Goal: Task Accomplishment & Management: Manage account settings

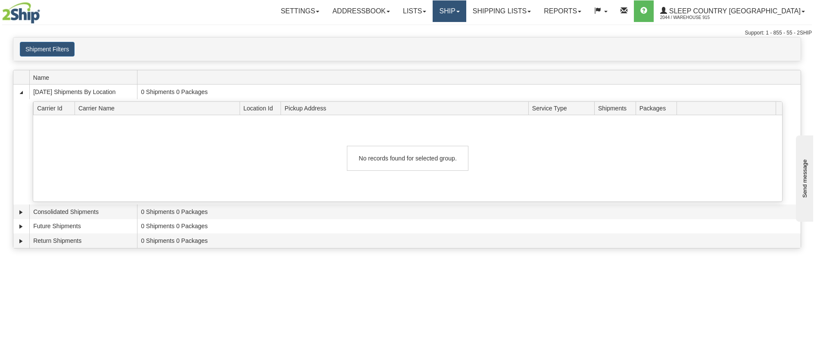
click at [466, 12] on link "Ship" at bounding box center [449, 11] width 33 height 22
click at [466, 28] on link "Ship Screen" at bounding box center [427, 30] width 78 height 11
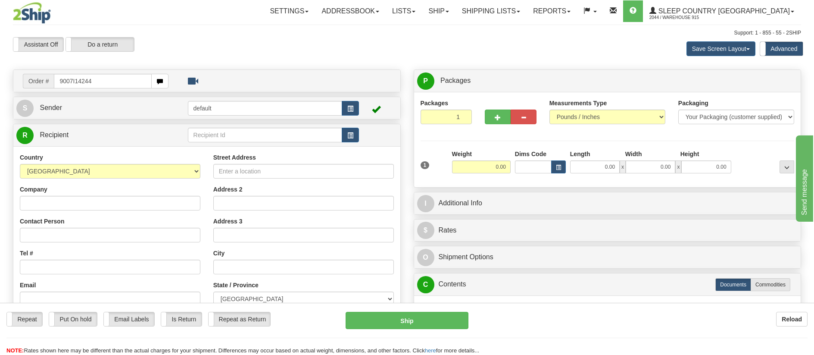
type input "9007I142445"
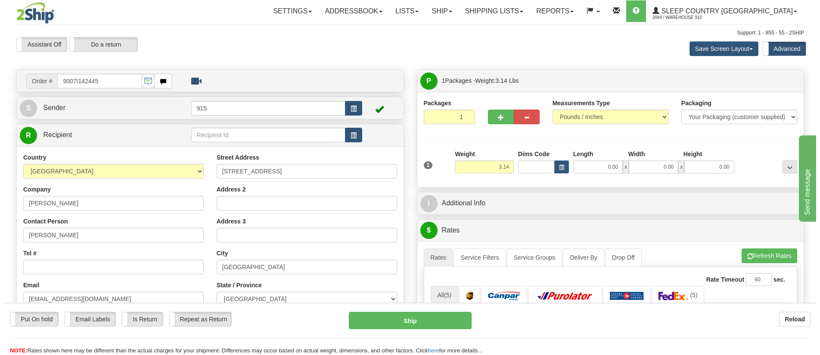
scroll to position [129, 0]
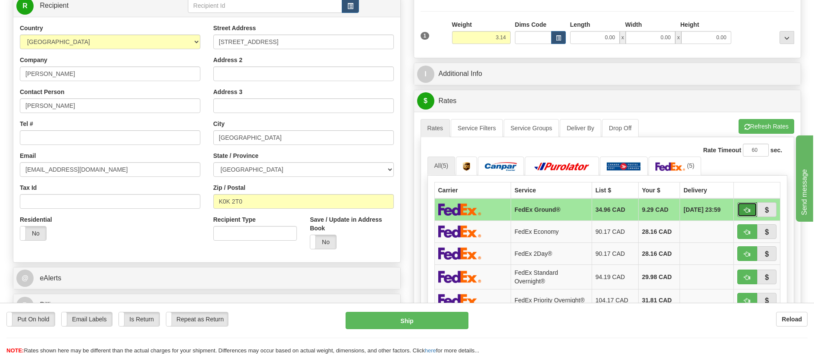
click at [747, 207] on span "button" at bounding box center [747, 210] width 6 height 6
type input "92"
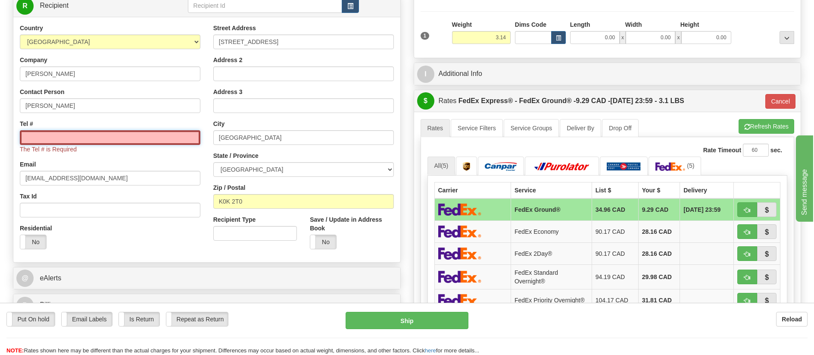
click at [173, 141] on input "Tel #" at bounding box center [110, 137] width 181 height 15
type input "7777777"
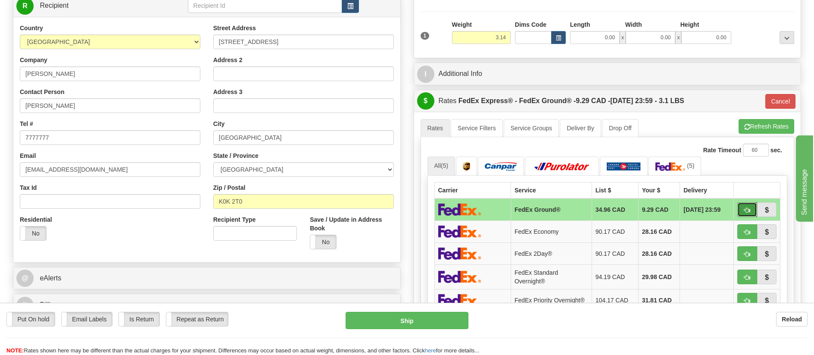
click at [742, 204] on button "button" at bounding box center [747, 209] width 20 height 15
click at [389, 321] on button "Ship" at bounding box center [407, 319] width 123 height 17
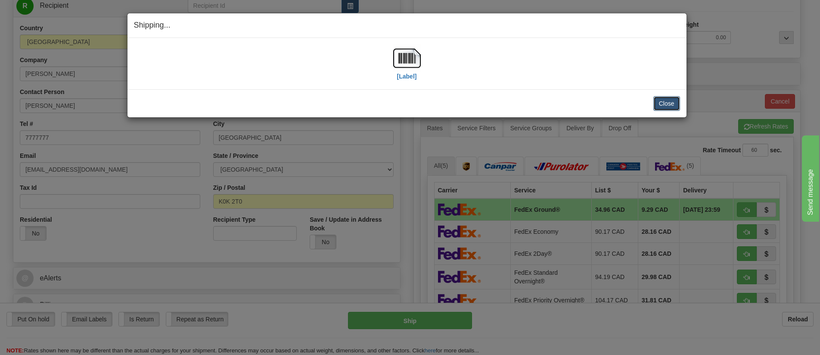
click at [667, 104] on button "Close" at bounding box center [667, 103] width 27 height 15
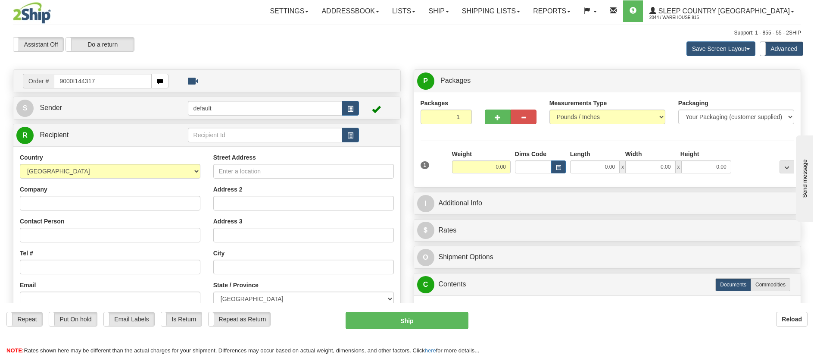
type input "9000I144317"
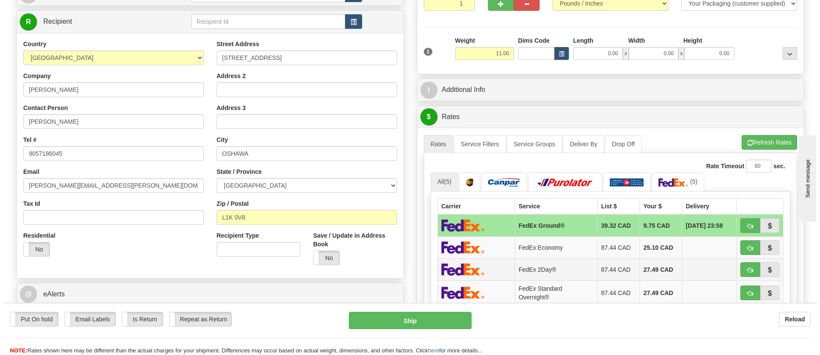
scroll to position [129, 0]
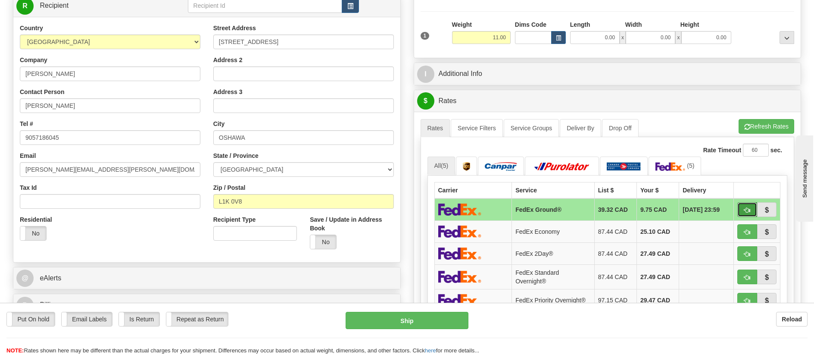
click at [744, 206] on button "button" at bounding box center [747, 209] width 20 height 15
type input "92"
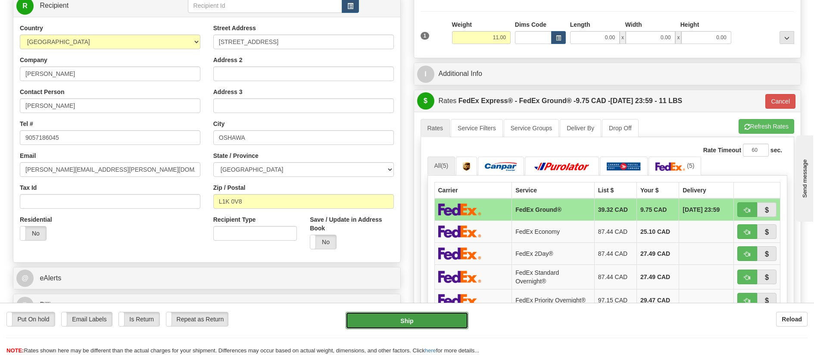
click at [412, 321] on button "Ship" at bounding box center [407, 319] width 123 height 17
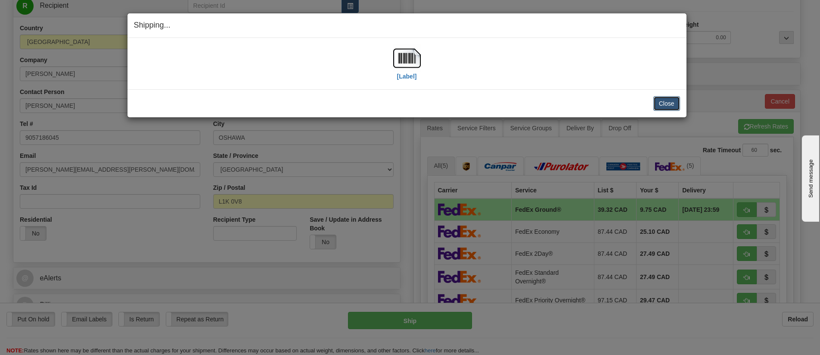
click at [662, 100] on button "Close" at bounding box center [667, 103] width 27 height 15
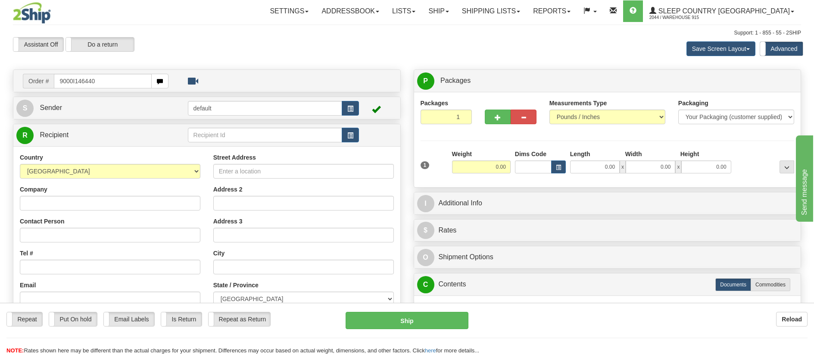
type input "9000I146440"
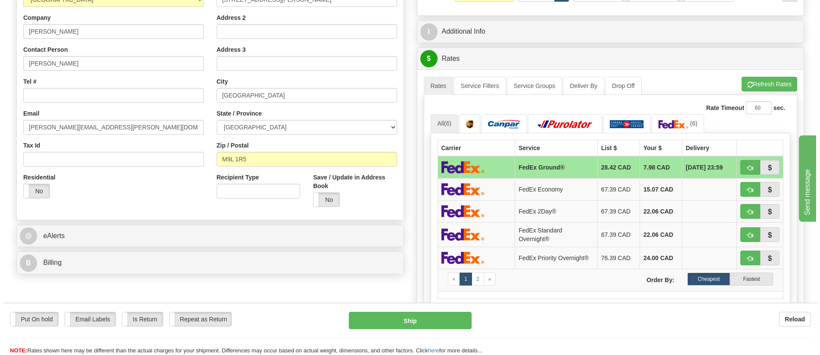
scroll to position [172, 0]
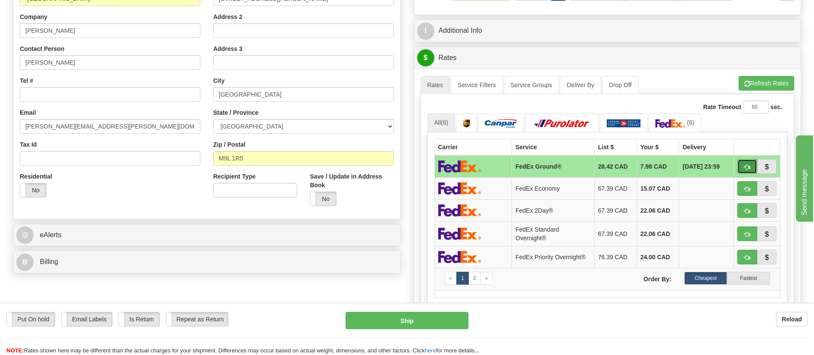
click at [750, 167] on button "button" at bounding box center [747, 166] width 20 height 15
type input "92"
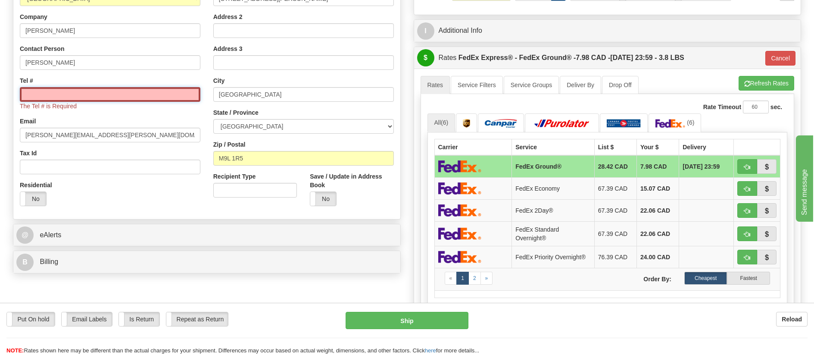
click at [129, 93] on input "Tel #" at bounding box center [110, 94] width 181 height 15
type input "7777777"
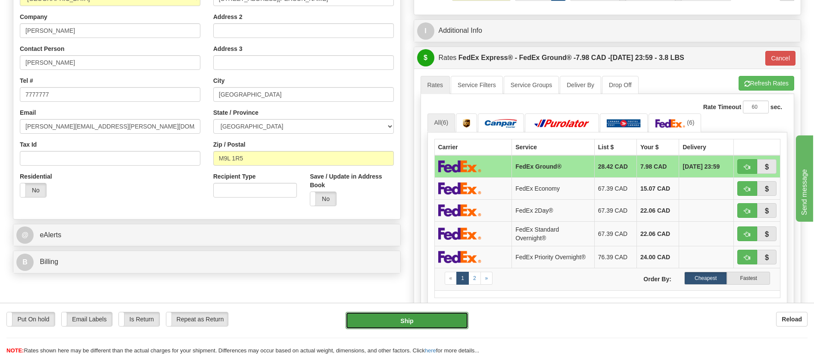
click at [415, 319] on button "Ship" at bounding box center [407, 319] width 123 height 17
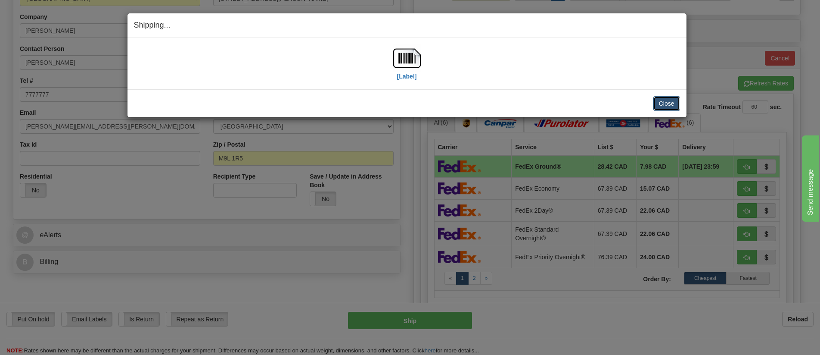
click at [675, 104] on button "Close" at bounding box center [667, 103] width 27 height 15
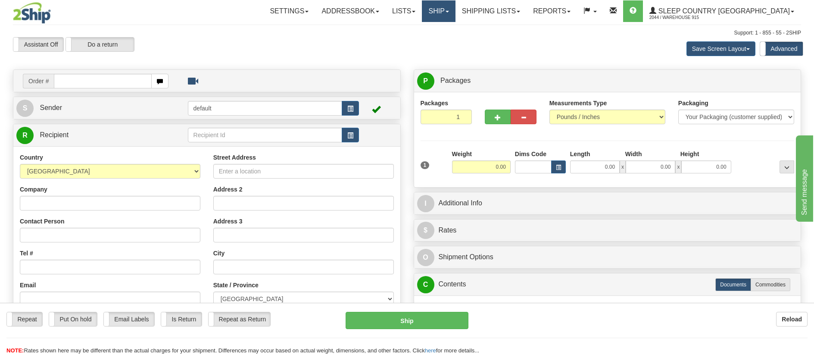
click at [455, 13] on link "Ship" at bounding box center [438, 11] width 33 height 22
click at [455, 29] on link "Ship Screen" at bounding box center [416, 30] width 78 height 11
click at [517, 12] on link "Shipping lists" at bounding box center [490, 11] width 71 height 22
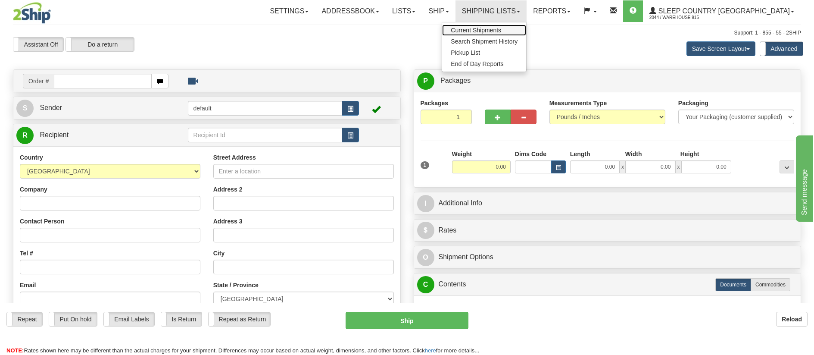
click at [501, 29] on span "Current Shipments" at bounding box center [476, 30] width 50 height 7
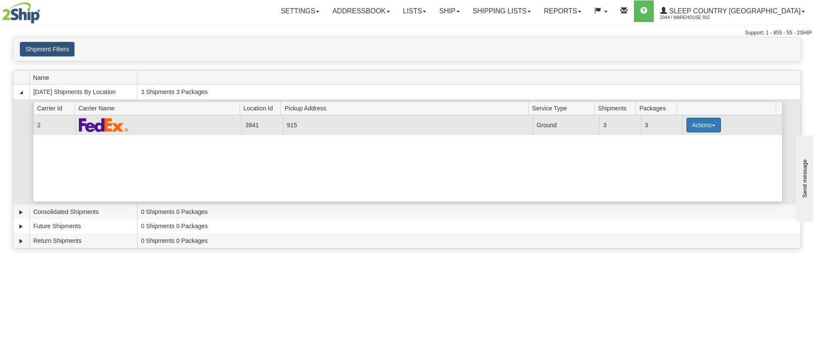
click at [702, 123] on button "Actions" at bounding box center [703, 125] width 34 height 15
click at [678, 183] on span "Print" at bounding box center [669, 186] width 18 height 6
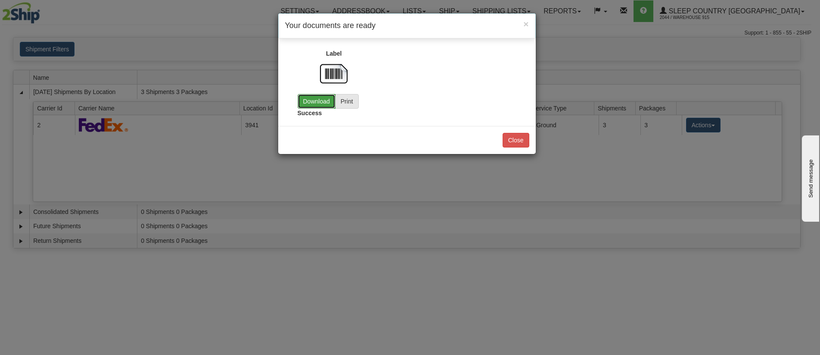
click at [321, 100] on link "Download" at bounding box center [317, 101] width 38 height 15
click at [522, 139] on button "Close" at bounding box center [516, 140] width 27 height 15
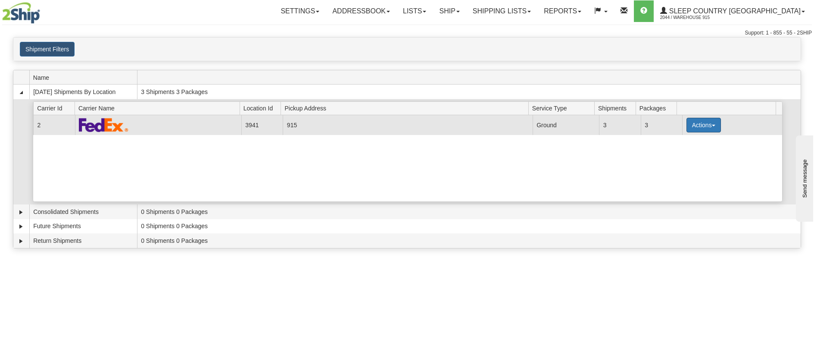
click at [704, 124] on button "Actions" at bounding box center [703, 125] width 34 height 15
click at [691, 154] on link "Close" at bounding box center [685, 152] width 69 height 11
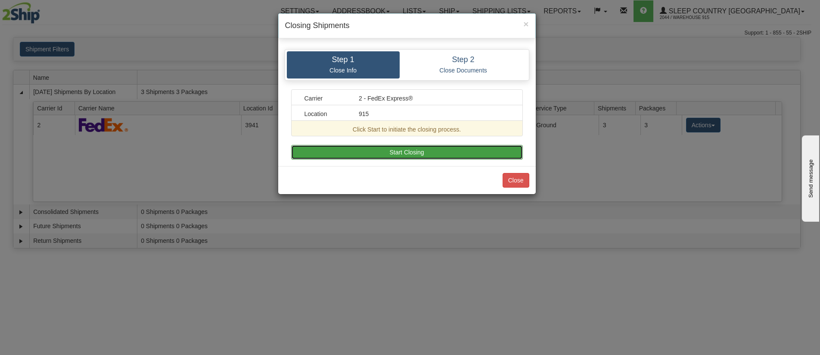
click at [409, 146] on button "Start Closing" at bounding box center [407, 152] width 232 height 15
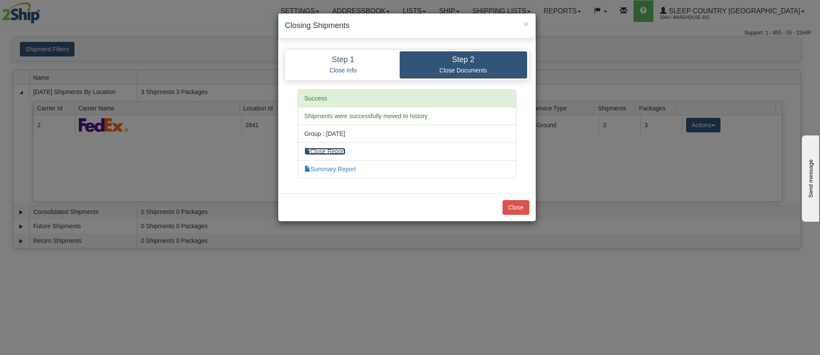
click at [338, 153] on link "Close Report" at bounding box center [325, 151] width 41 height 7
click at [517, 207] on button "Close" at bounding box center [516, 207] width 27 height 15
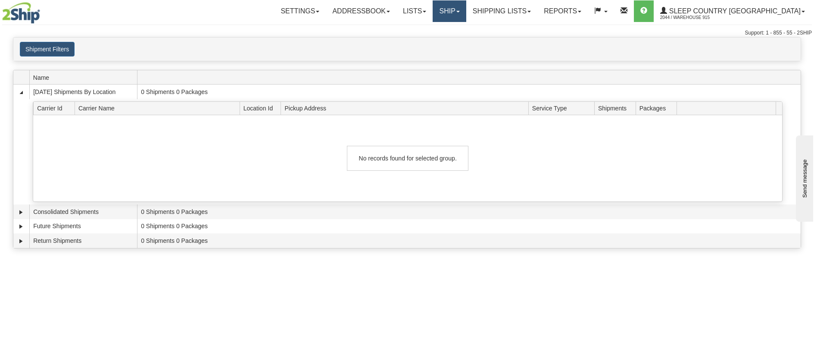
click at [466, 11] on link "Ship" at bounding box center [449, 11] width 33 height 22
